Goal: Task Accomplishment & Management: Use online tool/utility

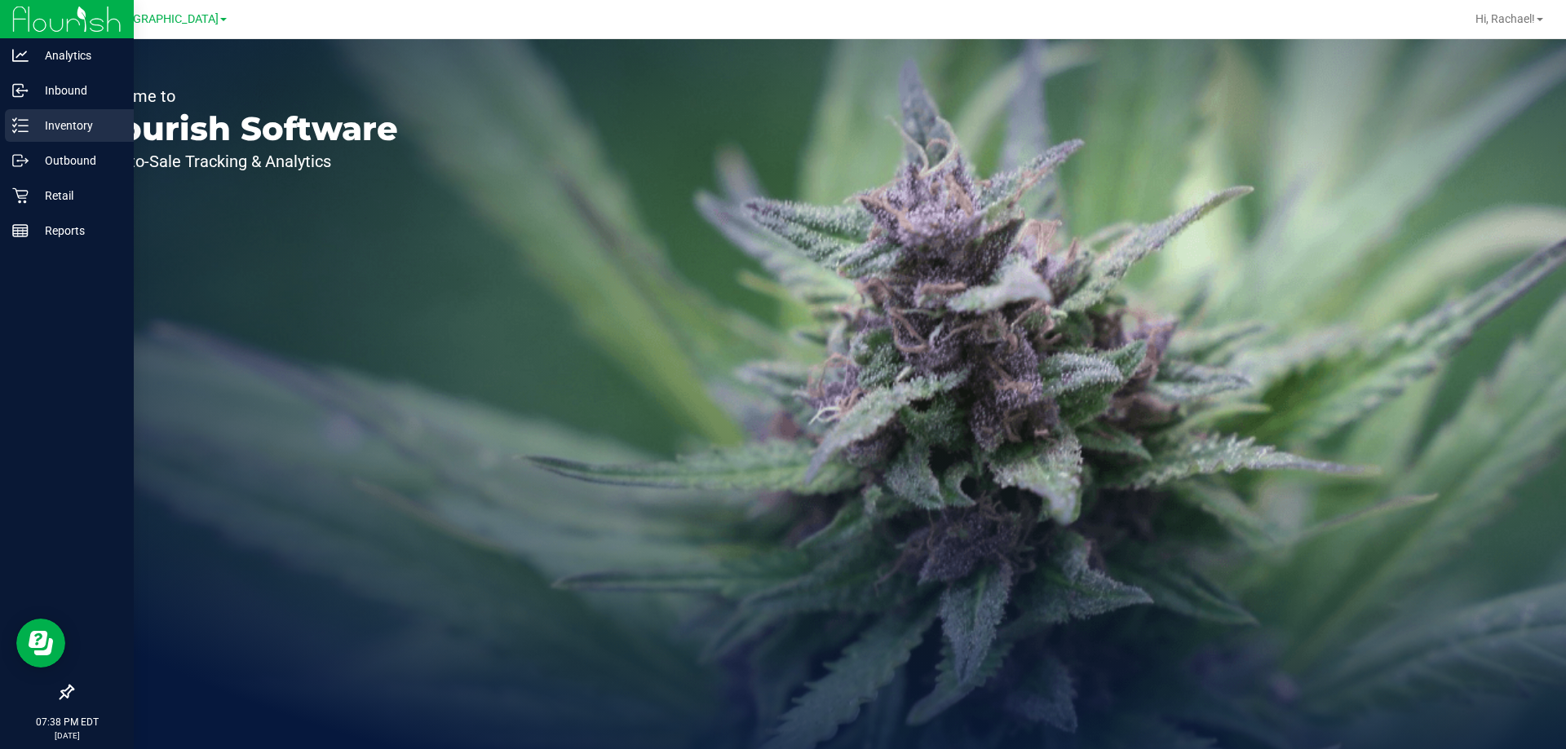
click at [86, 127] on p "Inventory" at bounding box center [78, 126] width 98 height 20
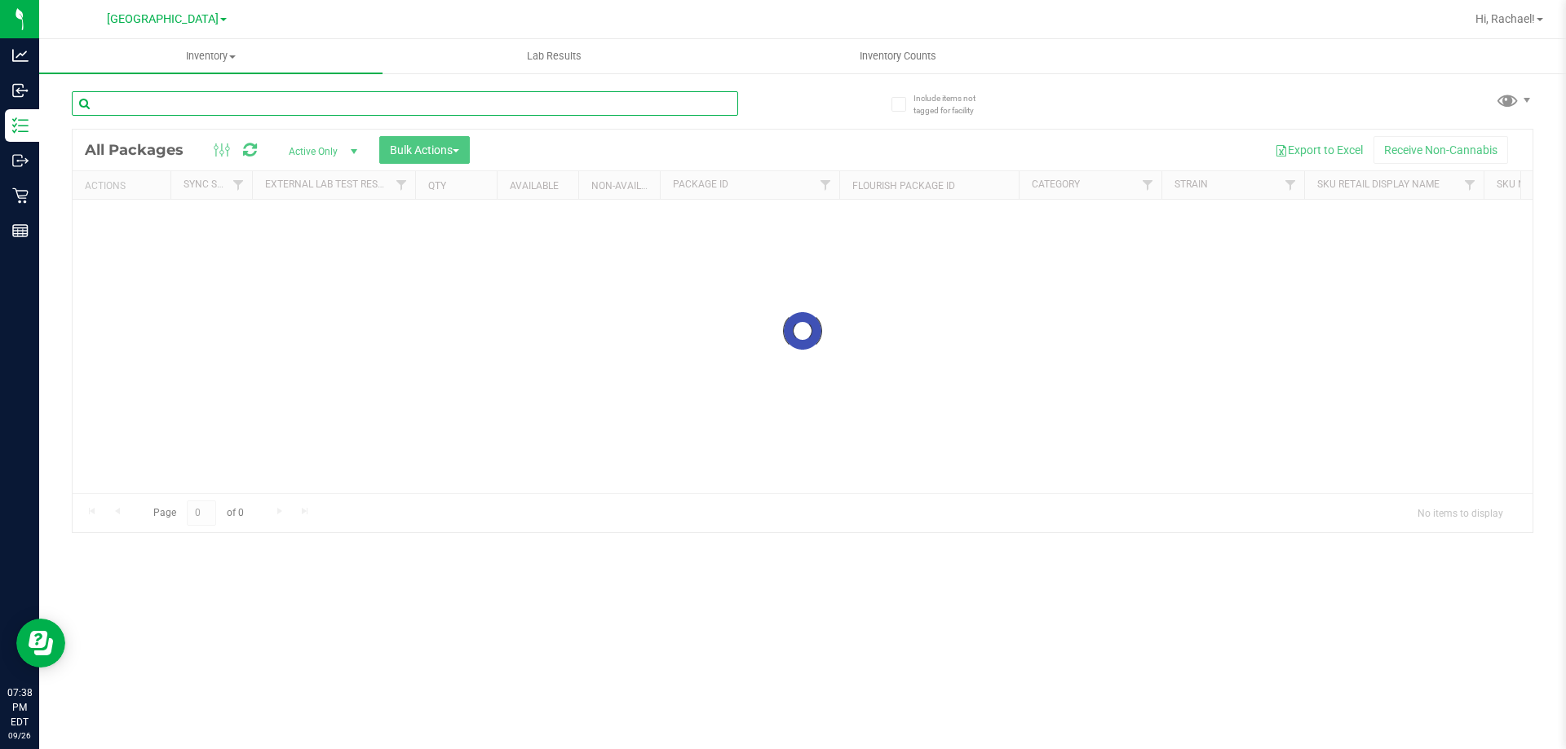
click at [245, 104] on input "text" at bounding box center [405, 103] width 666 height 24
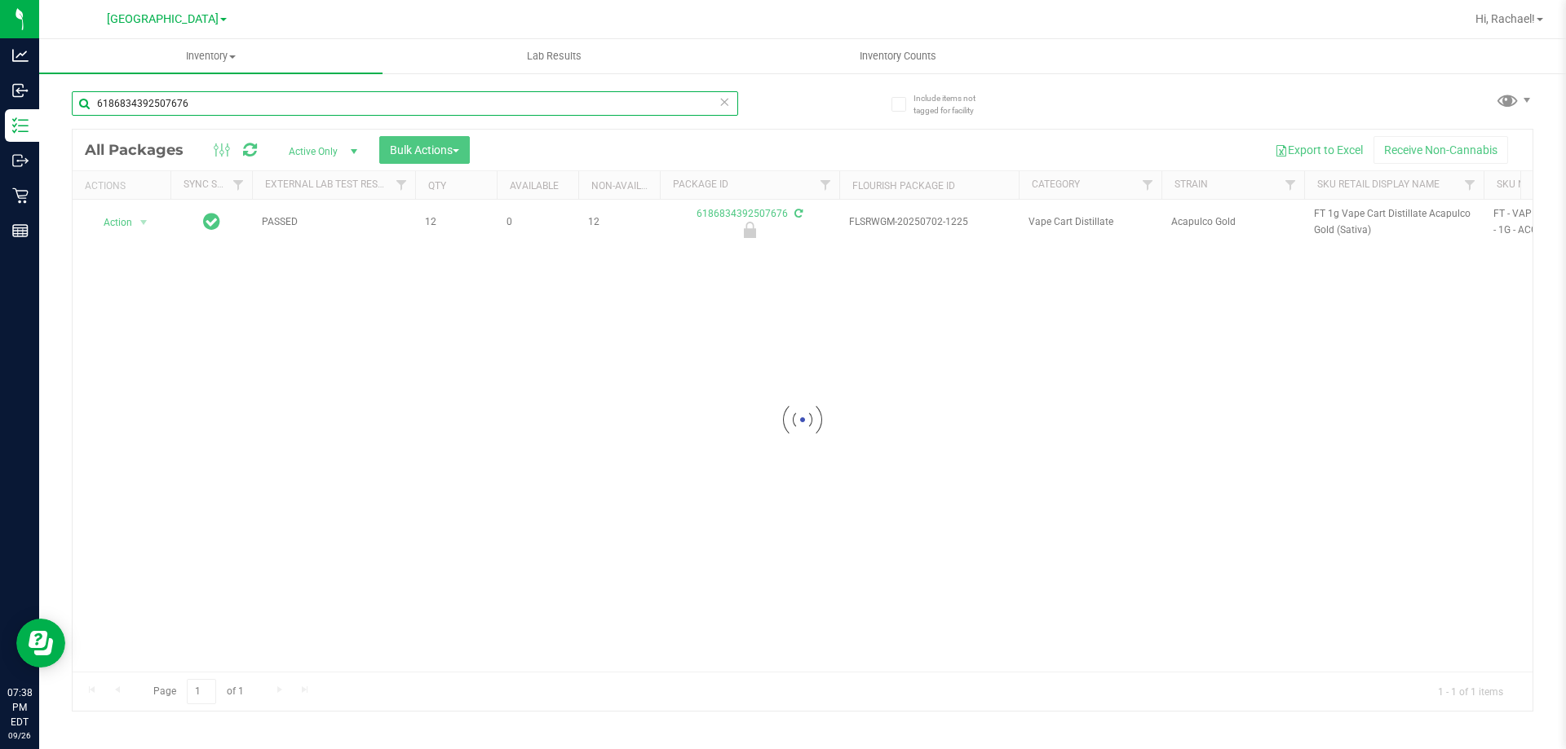
type input "6186834392507676"
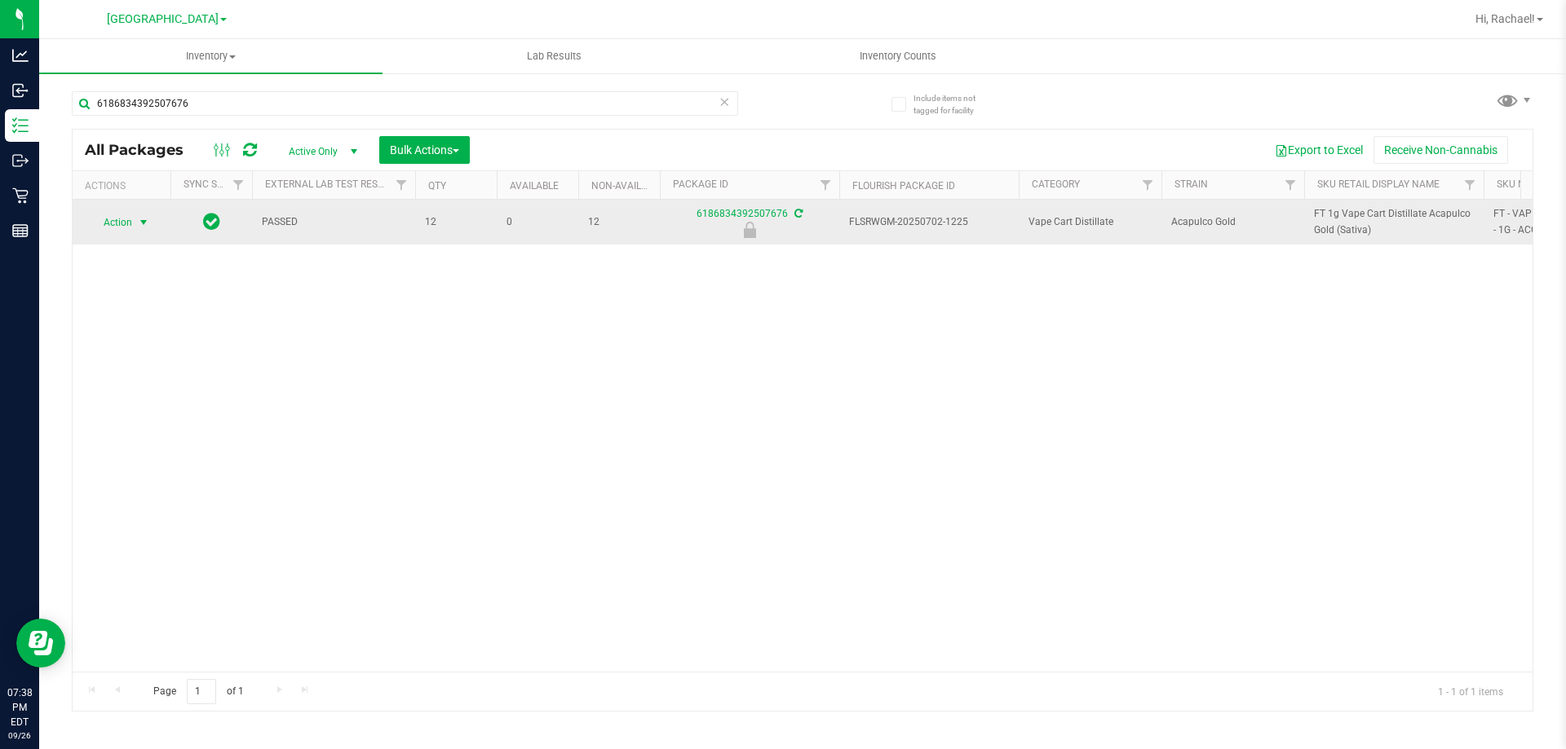
click at [140, 222] on span "select" at bounding box center [143, 222] width 13 height 13
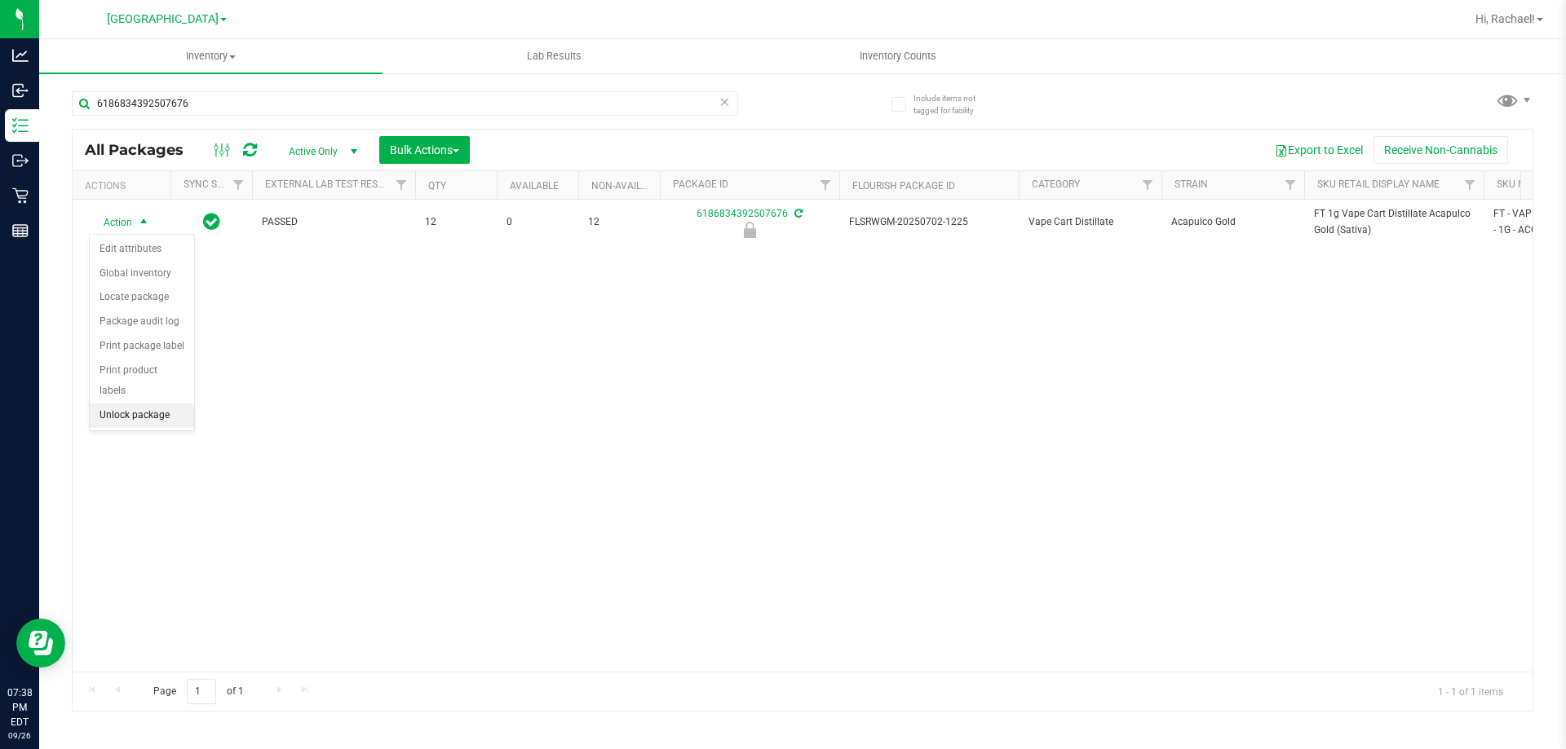
click at [122, 404] on li "Unlock package" at bounding box center [142, 416] width 104 height 24
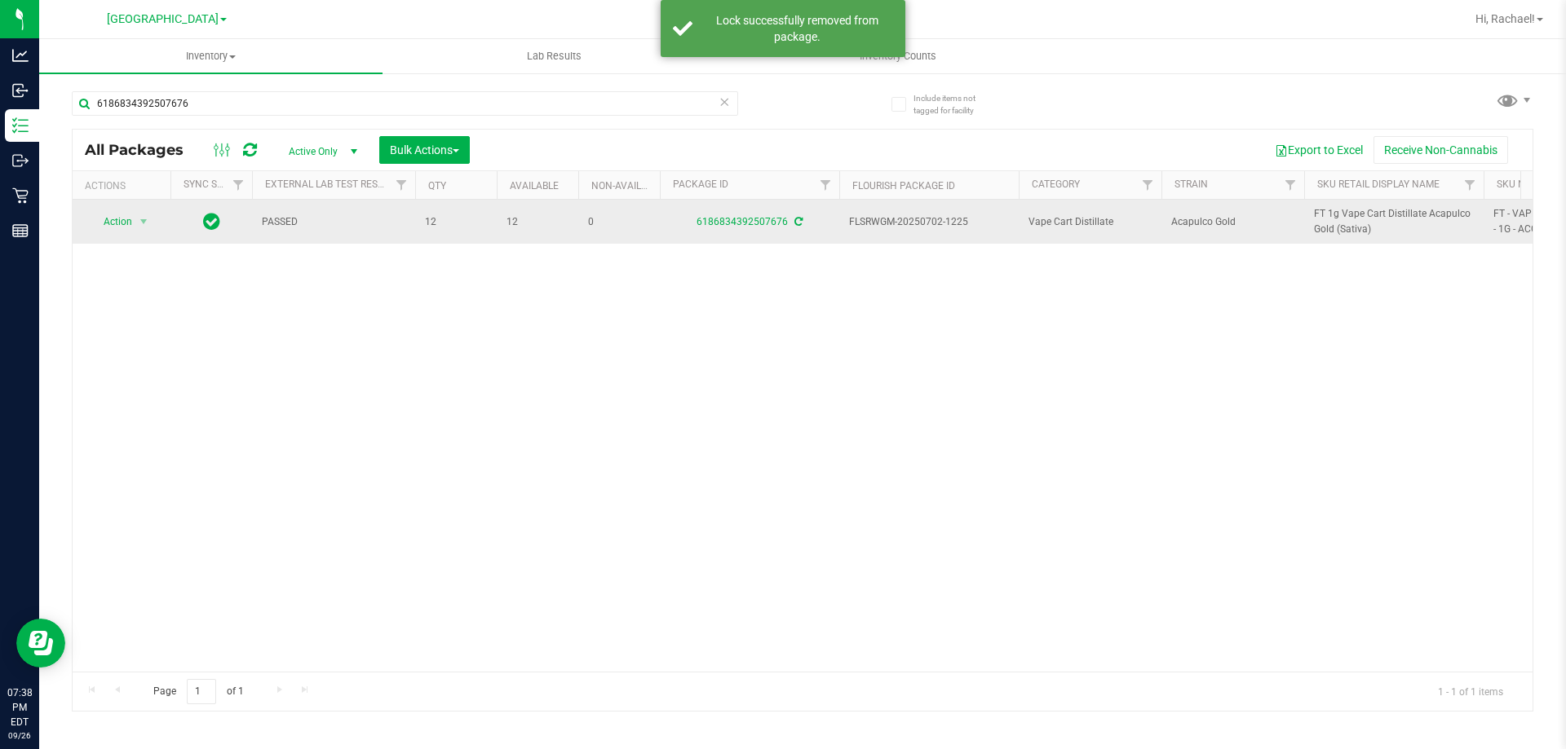
click at [1368, 219] on span "FT 1g Vape Cart Distillate Acapulco Gold (Sativa)" at bounding box center [1394, 221] width 160 height 31
copy tr "FT 1g Vape Cart Distillate Acapulco Gold (Sativa)"
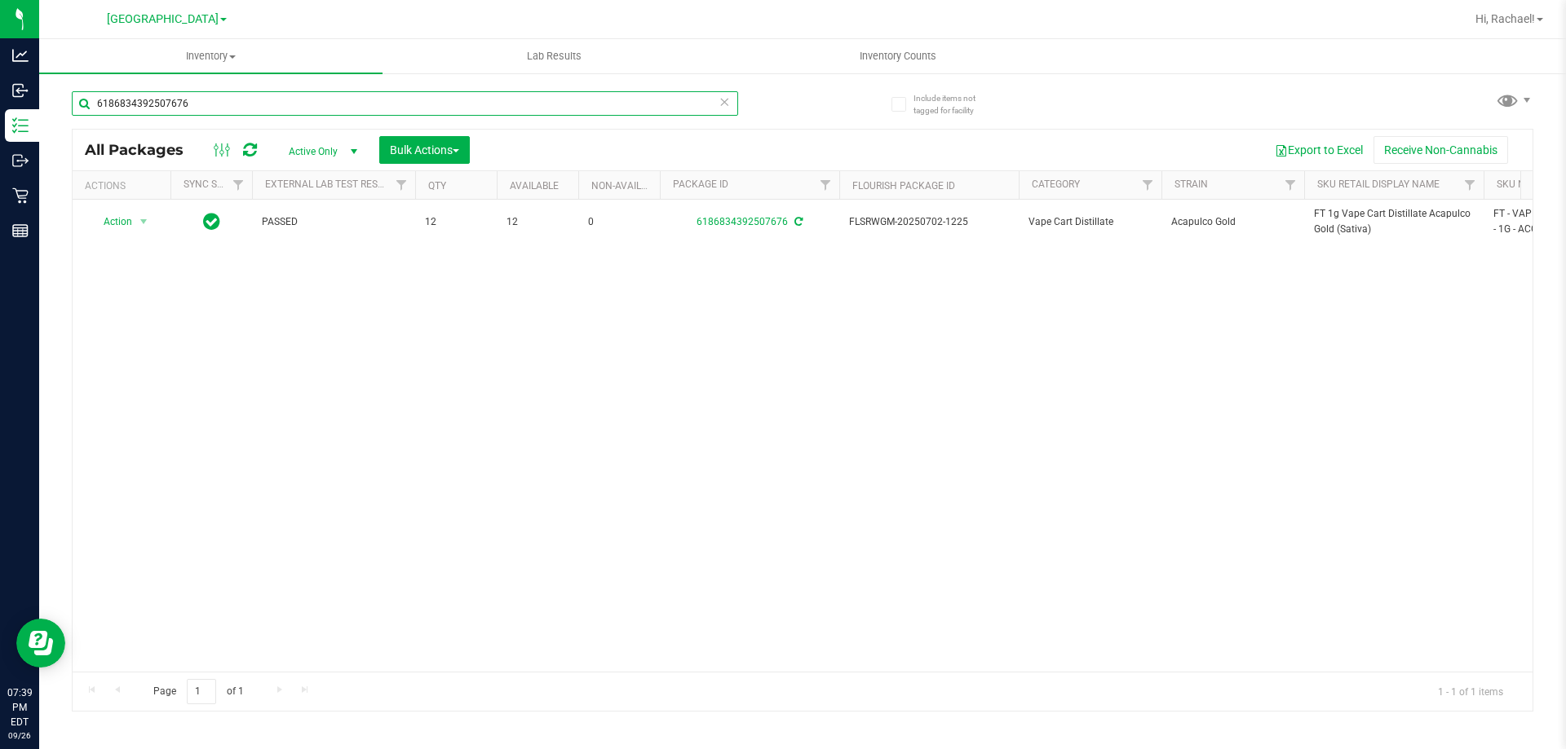
click at [307, 103] on input "6186834392507676" at bounding box center [405, 103] width 666 height 24
paste input "FT 1g Vape Cart Distillate Acapulco Gold (Sativa)"
type input "FT 1g Vape Cart Distillate Acapulco Gold (Sativa)"
